Goal: Information Seeking & Learning: Find specific fact

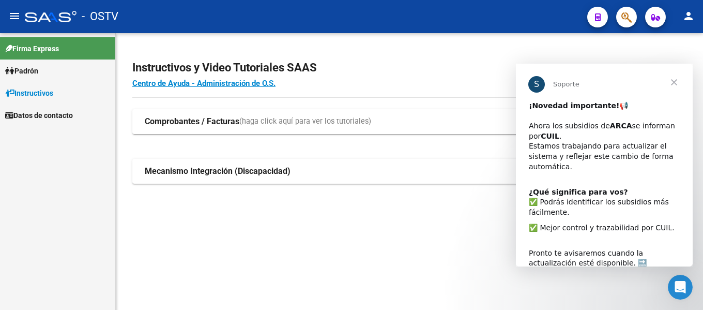
click at [667, 86] on span "Cerrar" at bounding box center [673, 82] width 37 height 37
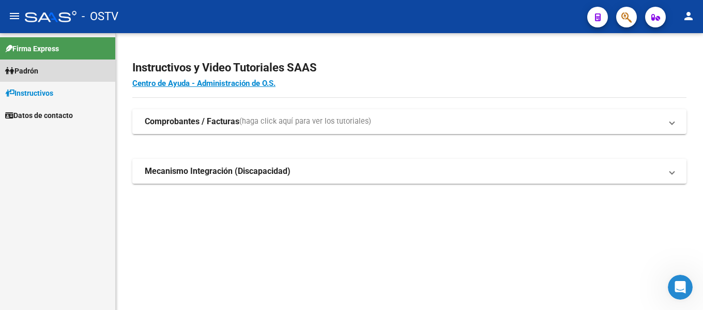
click at [57, 76] on link "Padrón" at bounding box center [57, 70] width 115 height 22
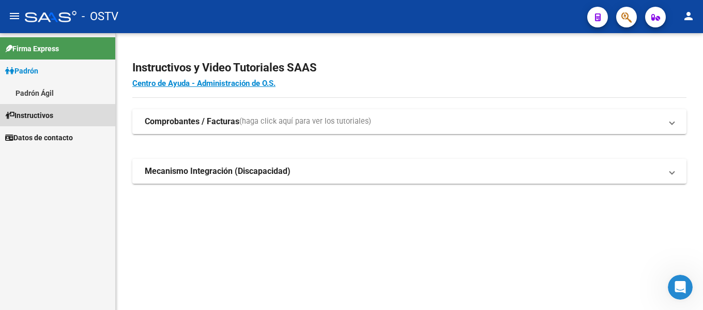
click at [50, 116] on span "Instructivos" at bounding box center [29, 115] width 48 height 11
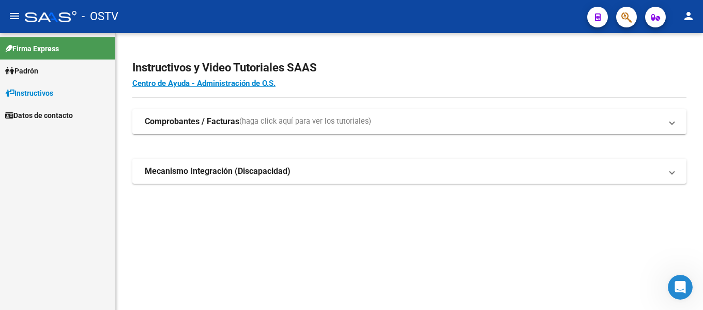
click at [50, 115] on span "Datos de contacto" at bounding box center [39, 115] width 68 height 11
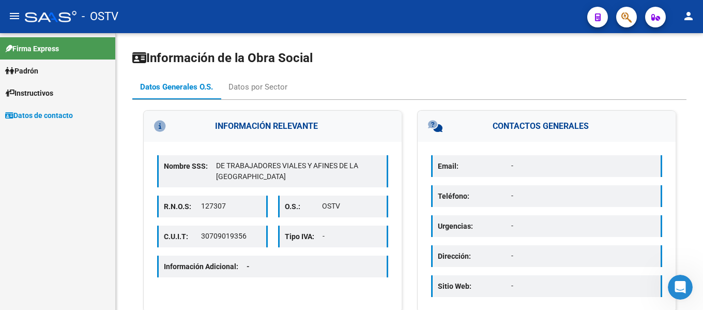
click at [54, 70] on link "Padrón" at bounding box center [57, 70] width 115 height 22
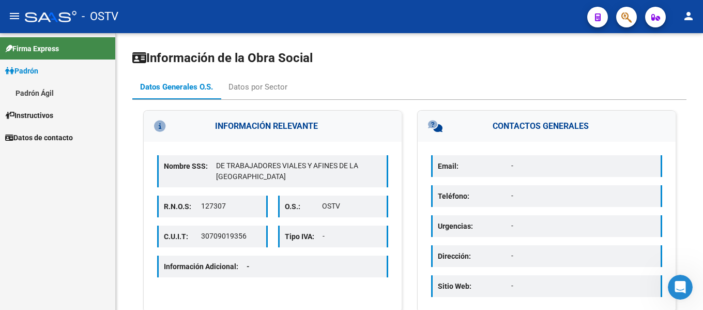
click at [55, 49] on span "Firma Express" at bounding box center [32, 48] width 54 height 11
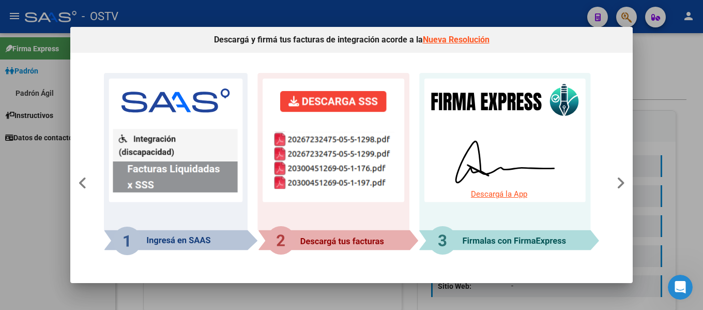
click at [669, 126] on div at bounding box center [351, 155] width 703 height 310
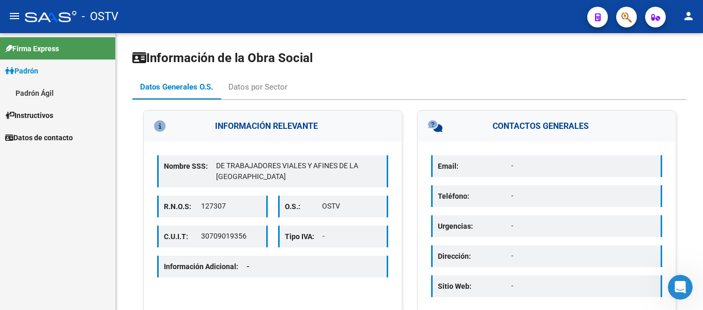
click at [35, 70] on span "Padrón" at bounding box center [21, 70] width 33 height 11
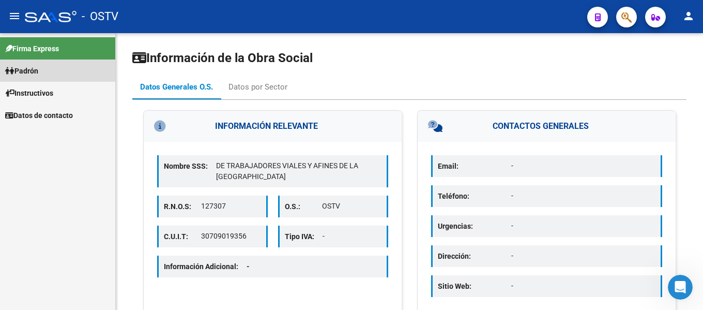
click at [33, 71] on span "Padrón" at bounding box center [21, 70] width 33 height 11
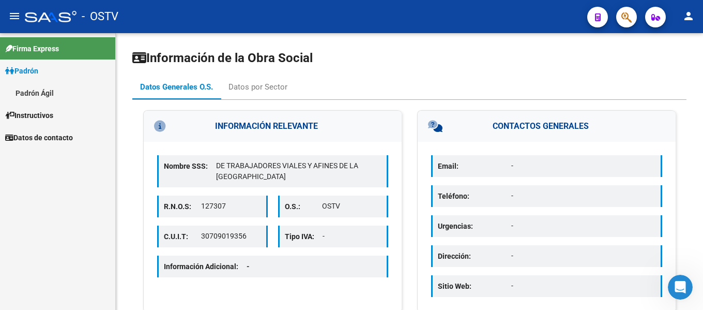
click at [42, 89] on link "Padrón Ágil" at bounding box center [57, 93] width 115 height 22
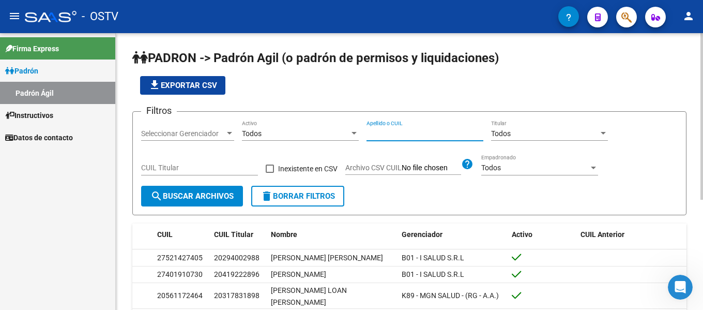
click at [411, 133] on input "Apellido o CUIL" at bounding box center [424, 133] width 117 height 9
paste input "[PERSON_NAME]"
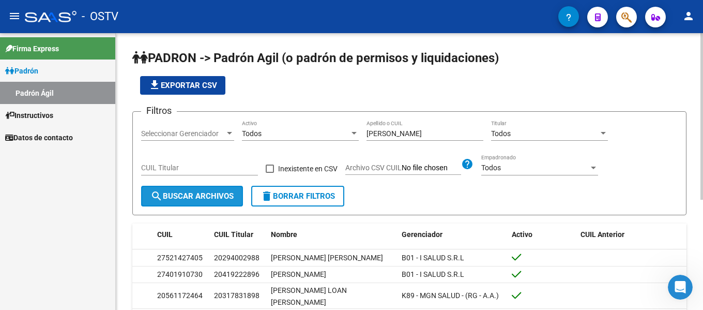
click at [209, 198] on span "search Buscar Archivos" at bounding box center [191, 195] width 83 height 9
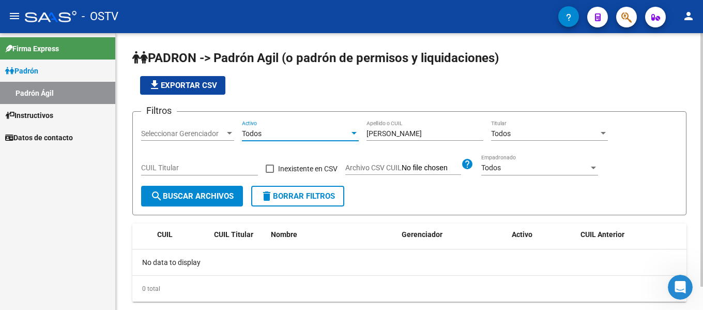
click at [307, 131] on div "Todos" at bounding box center [296, 133] width 108 height 9
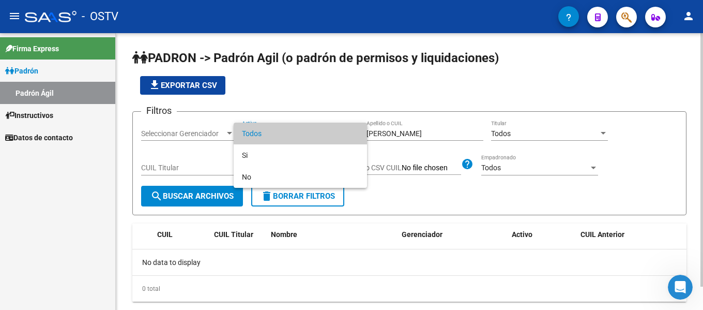
drag, startPoint x: 410, startPoint y: 128, endPoint x: 437, endPoint y: 133, distance: 27.4
click at [421, 129] on div at bounding box center [351, 155] width 703 height 310
click at [455, 132] on input "[PERSON_NAME]" at bounding box center [424, 133] width 117 height 9
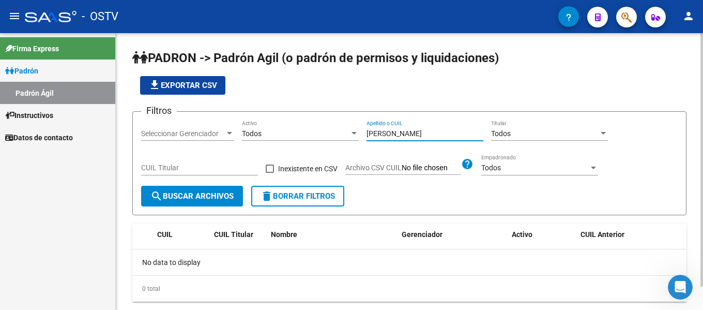
drag, startPoint x: 455, startPoint y: 132, endPoint x: 257, endPoint y: 132, distance: 198.5
click at [257, 132] on div "Filtros Seleccionar Gerenciador Seleccionar Gerenciador Todos Activo [PERSON_NA…" at bounding box center [409, 153] width 537 height 66
paste input "022114/04"
click at [210, 198] on span "search Buscar Archivos" at bounding box center [191, 195] width 83 height 9
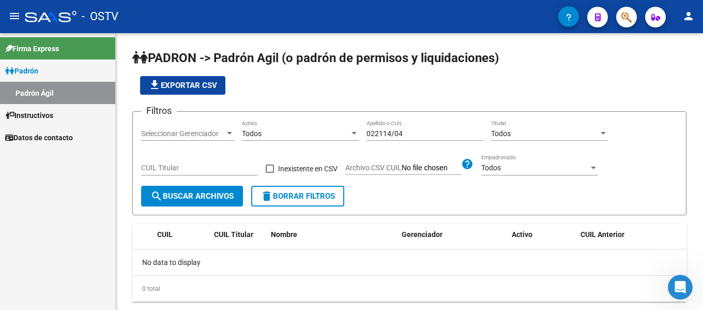
click at [43, 78] on link "Padrón" at bounding box center [57, 70] width 115 height 22
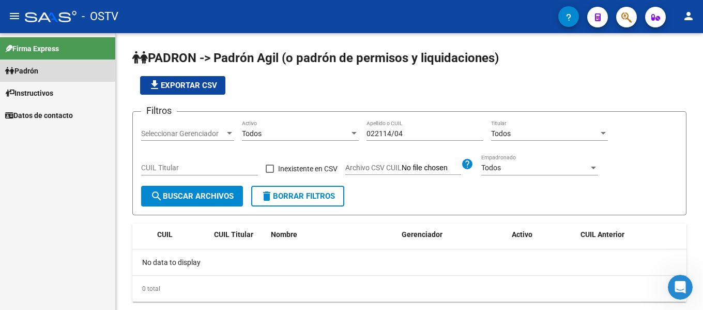
click at [43, 78] on link "Padrón" at bounding box center [57, 70] width 115 height 22
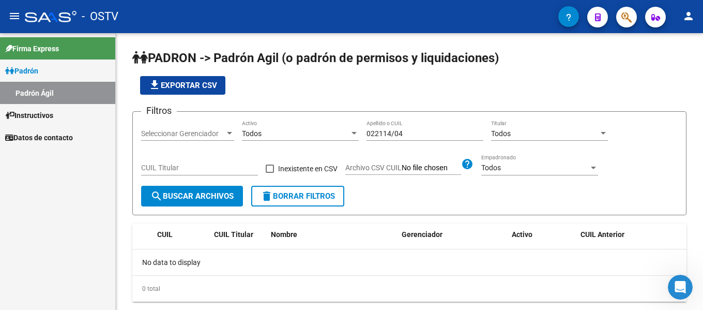
click at [41, 52] on span "Firma Express" at bounding box center [32, 48] width 54 height 11
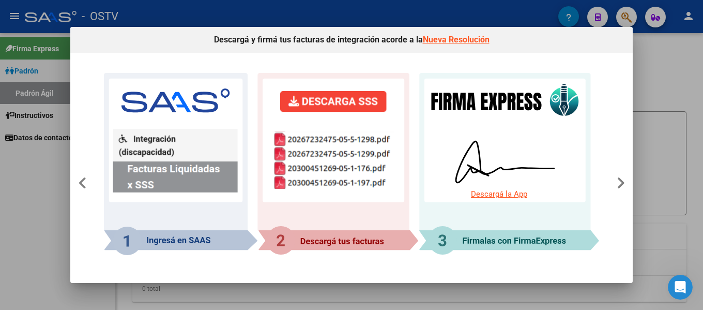
click at [654, 149] on div at bounding box center [351, 155] width 703 height 310
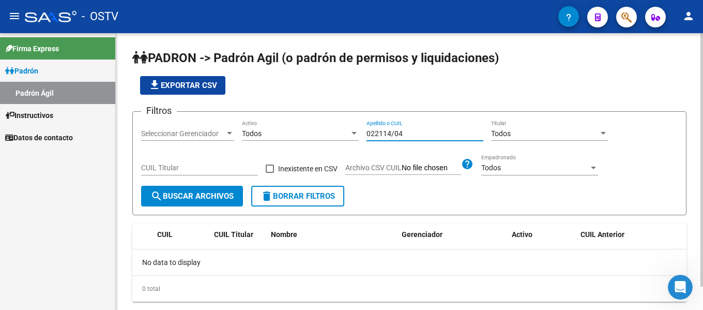
drag, startPoint x: 414, startPoint y: 133, endPoint x: 323, endPoint y: 129, distance: 91.1
click at [326, 129] on div "Filtros Seleccionar Gerenciador Seleccionar Gerenciador Todos Activo 022114/04 …" at bounding box center [409, 153] width 537 height 66
click at [411, 131] on input "022114/04" at bounding box center [424, 133] width 117 height 9
type input "022114/0"
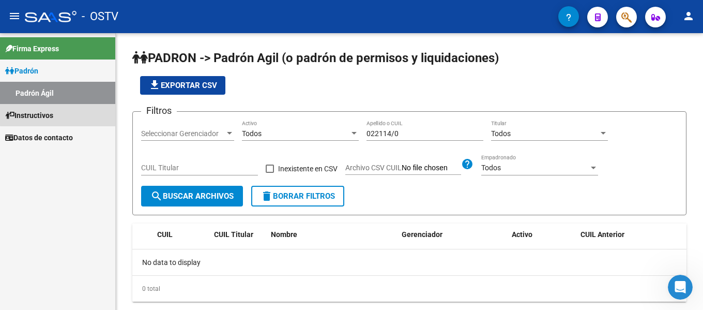
click at [66, 111] on link "Instructivos" at bounding box center [57, 115] width 115 height 22
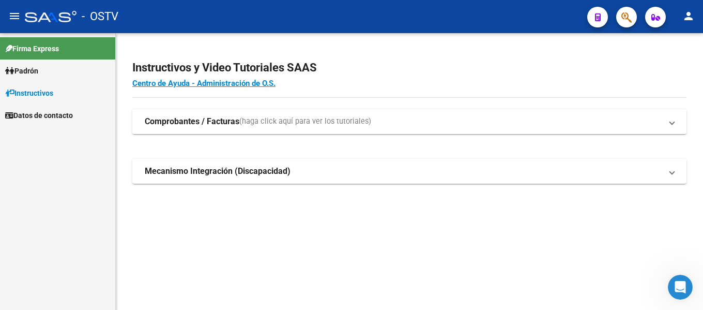
click at [177, 118] on strong "Comprobantes / Facturas" at bounding box center [192, 121] width 95 height 11
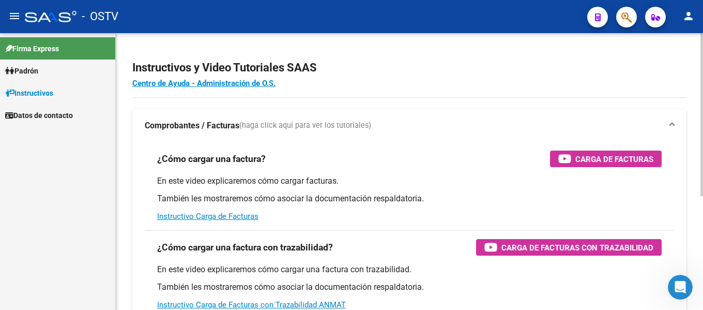
click at [177, 118] on mat-expansion-panel-header "Comprobantes / Facturas (haga click aquí para ver los tutoriales)" at bounding box center [409, 125] width 554 height 33
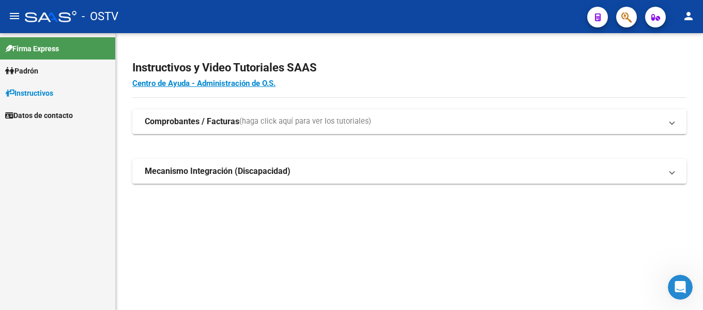
click at [16, 16] on mat-icon "menu" at bounding box center [14, 16] width 12 height 12
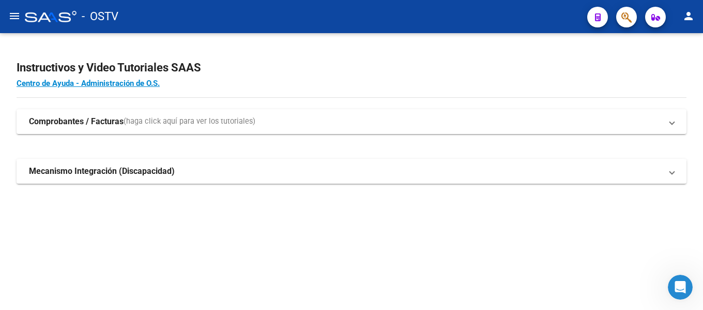
click at [17, 16] on mat-icon "menu" at bounding box center [14, 16] width 12 height 12
